Goal: Task Accomplishment & Management: Complete application form

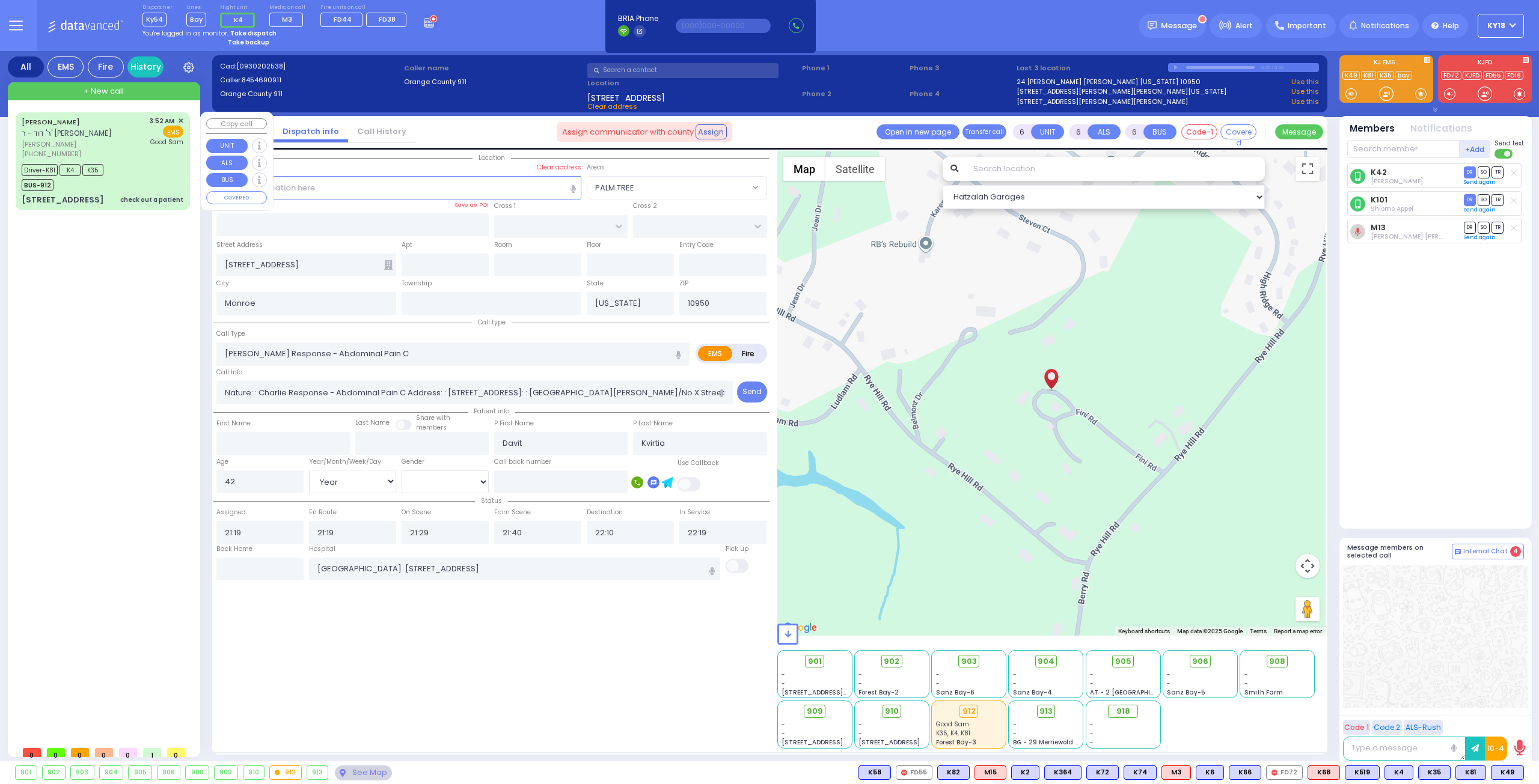
select select
select select "Year"
select select "[DEMOGRAPHIC_DATA]"
click at [140, 175] on div "Driver-K81 K4 K35 BUS-912" at bounding box center [102, 176] width 161 height 30
select select
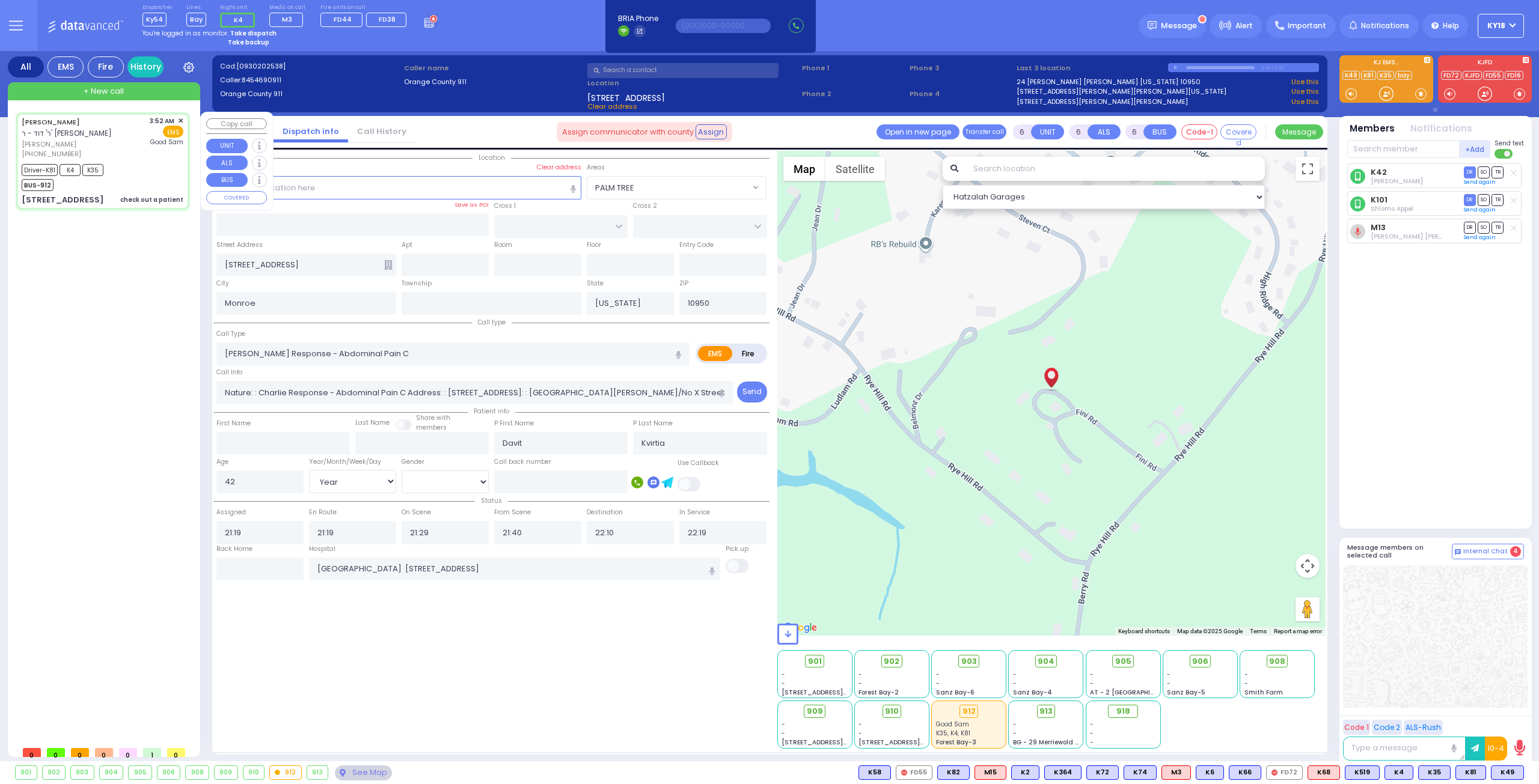
type input "check out a patient"
radio input "true"
type input "[PERSON_NAME]"
type input "STUL"
type input "Miri"
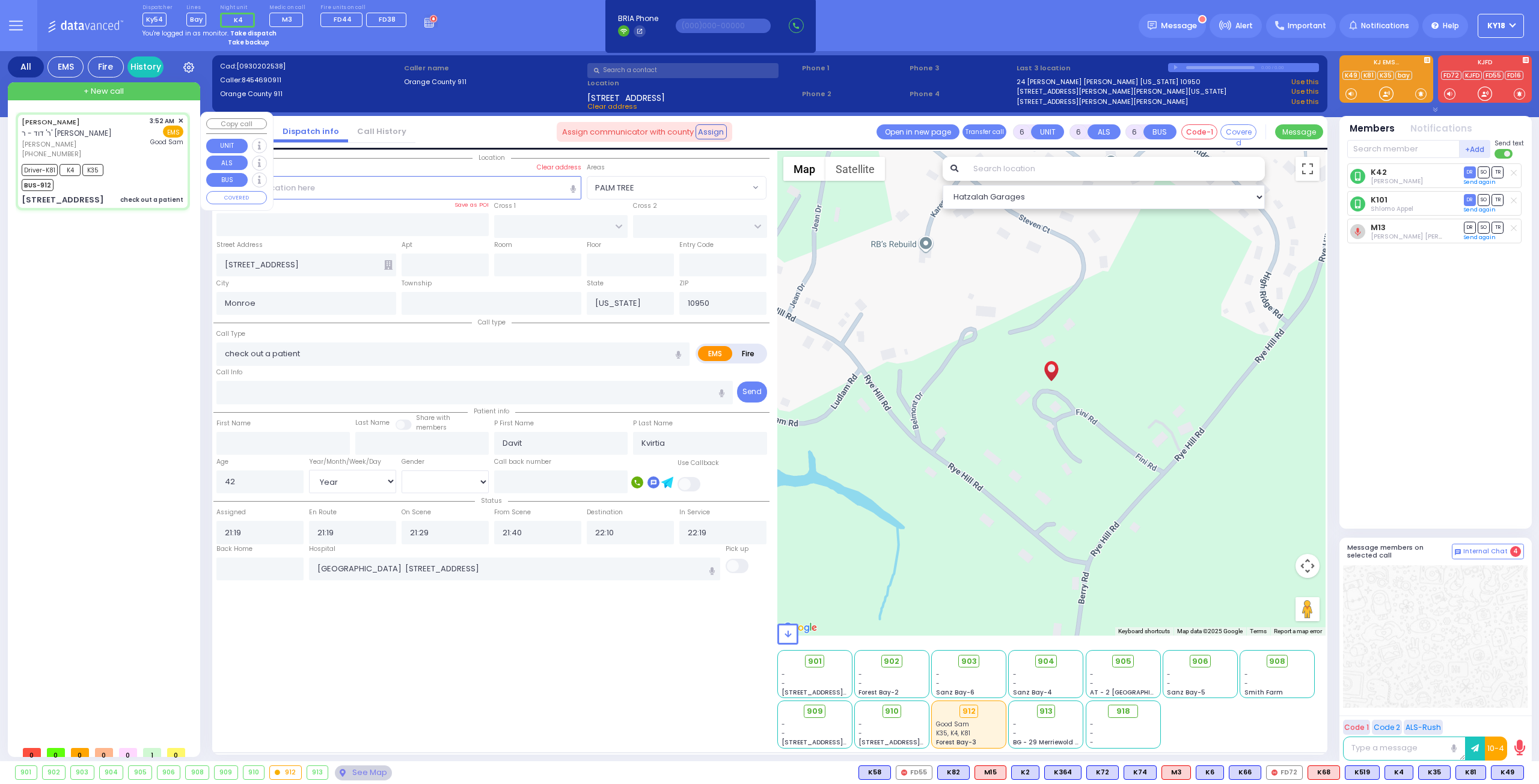
type input "[PERSON_NAME]"
type input "23"
select select "Year"
select select "[DEMOGRAPHIC_DATA]"
type input "03:52"
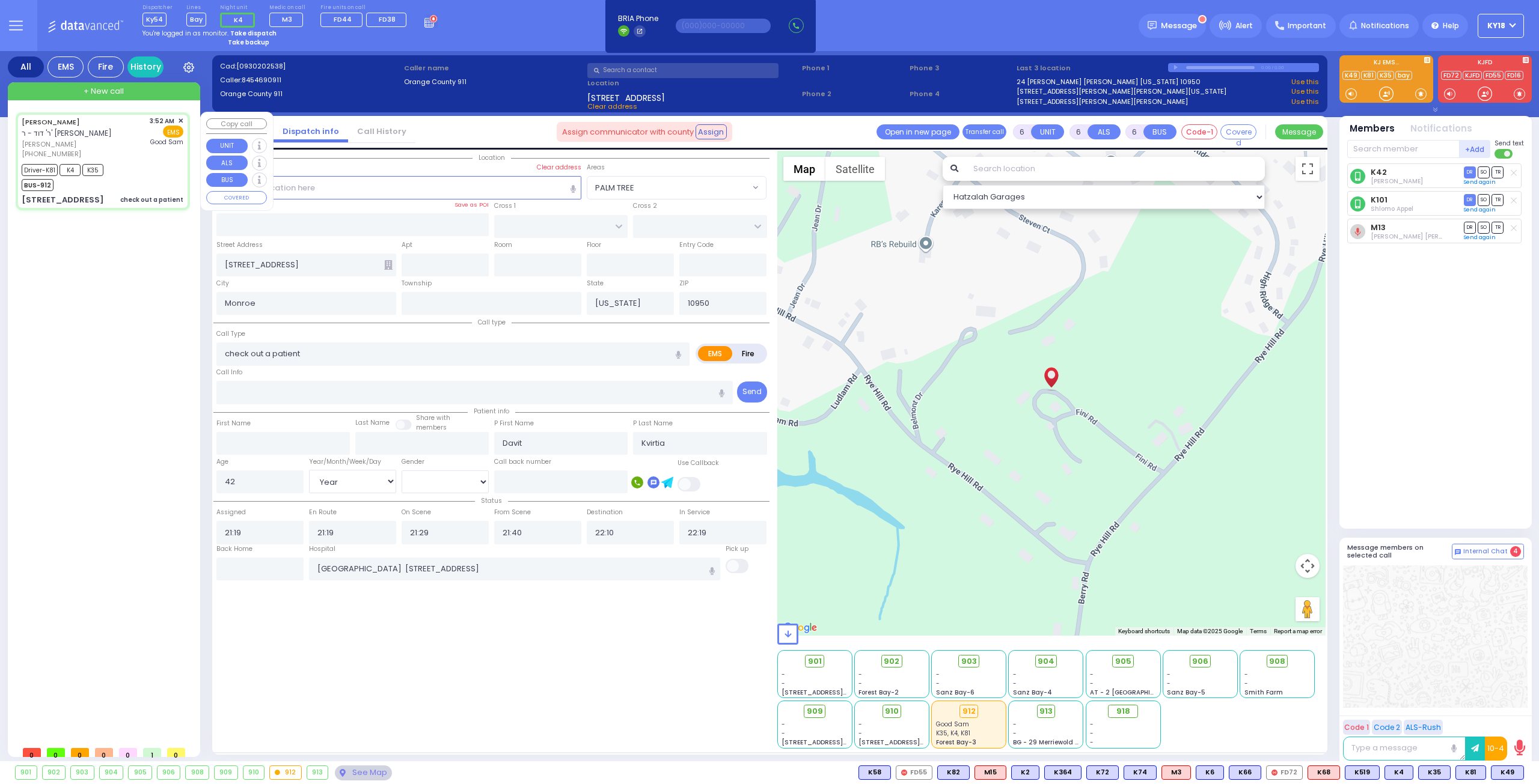
type input "03:55"
type input "04:05"
type input "04:27"
type input "04:48"
type input "05:30"
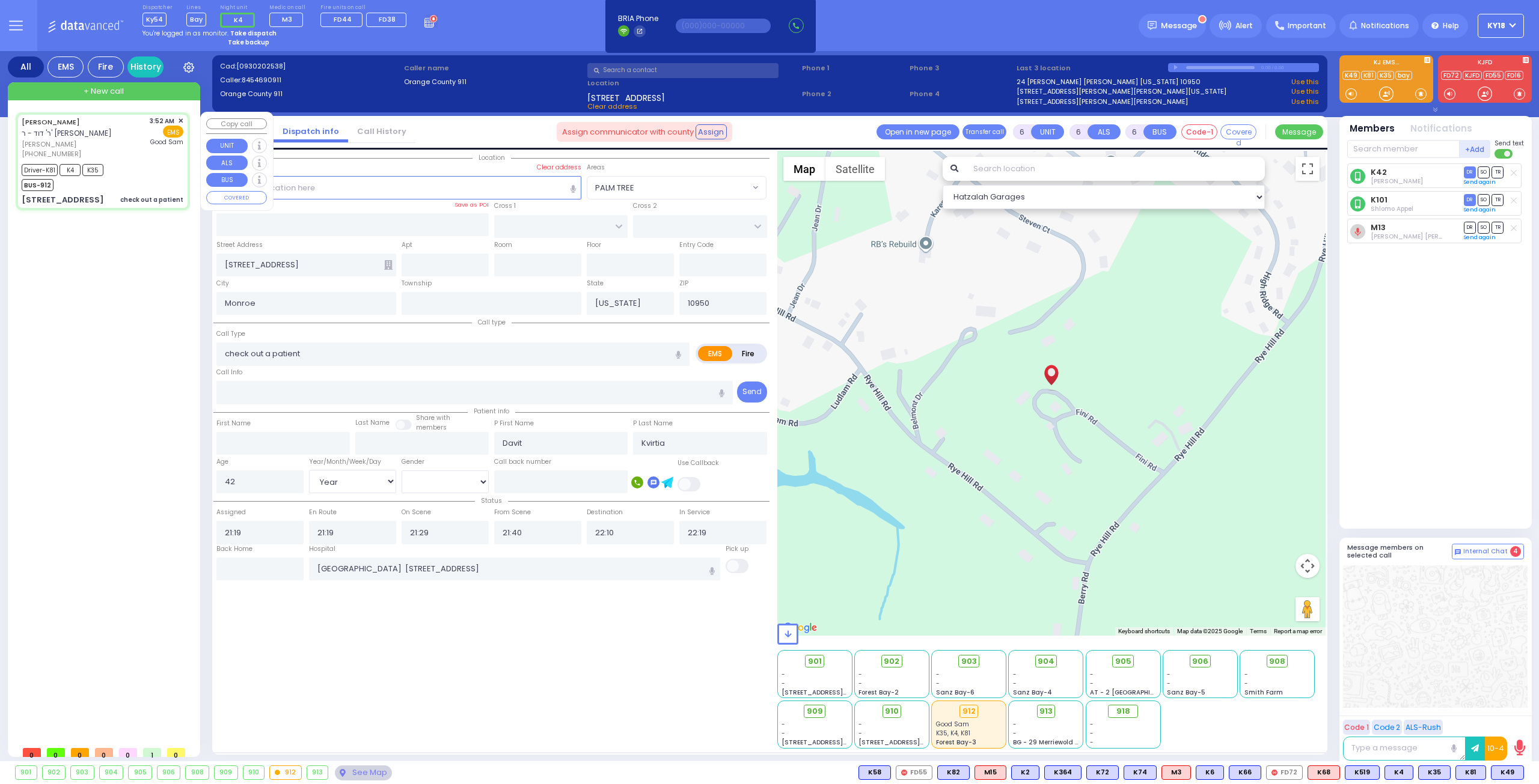
type input "[GEOGRAPHIC_DATA]"
type input "SCHUNNEMUNK RD"
type input "[STREET_ADDRESS]"
type input "422"
select select "Hatzalah Garages"
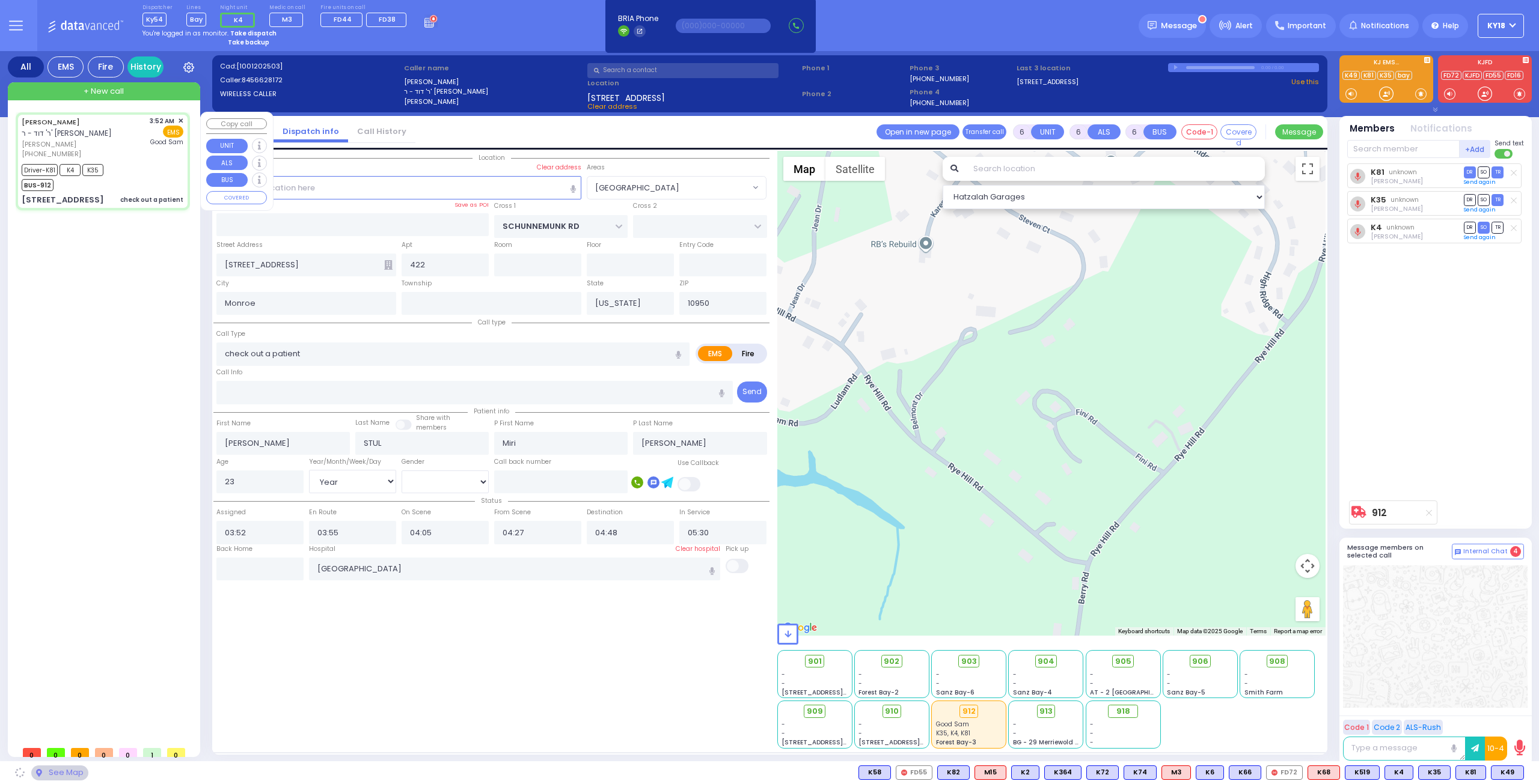
select select "[GEOGRAPHIC_DATA]"
